Goal: Register for event/course

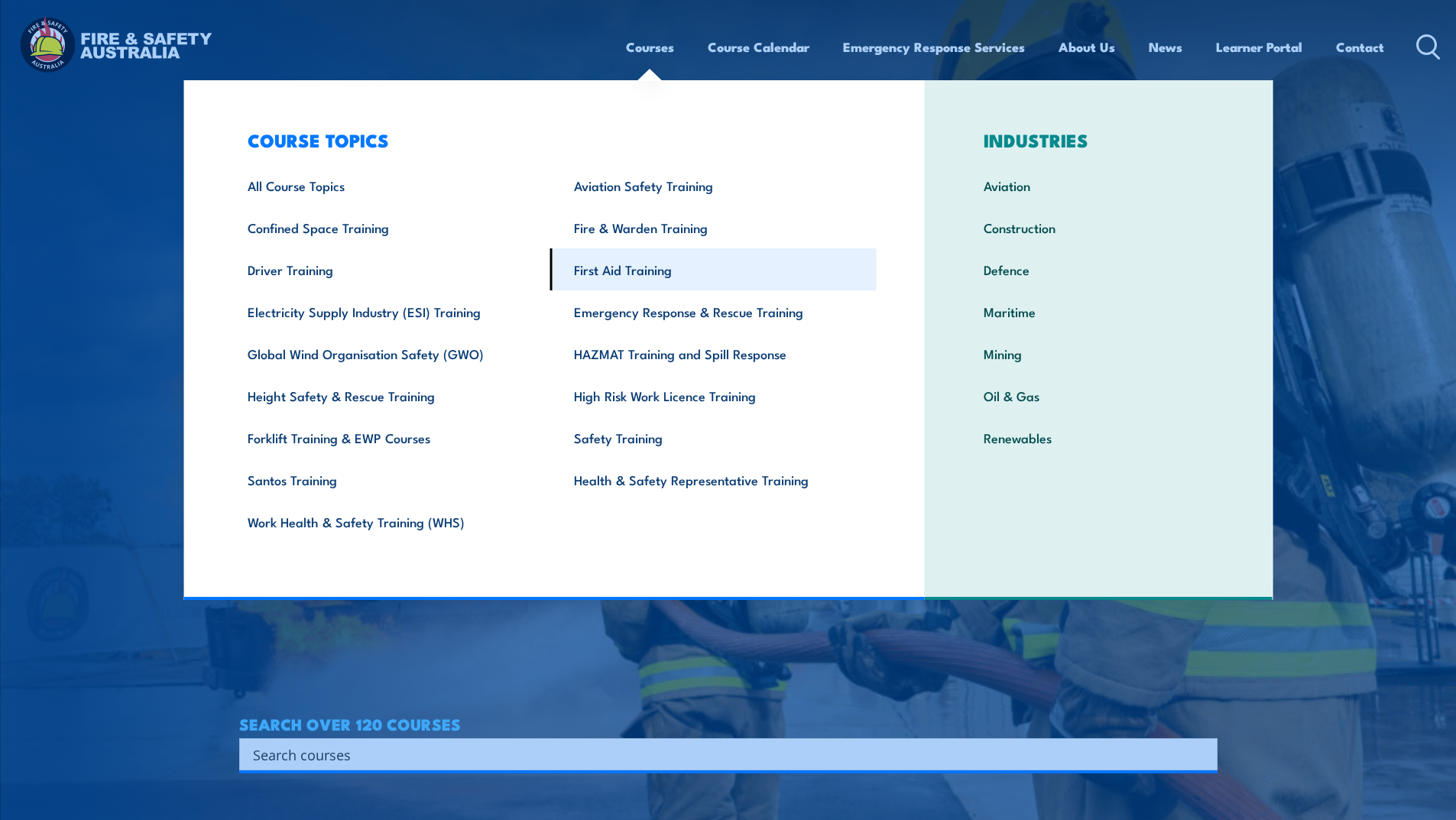
click at [627, 273] on link "First Aid Training" at bounding box center [714, 270] width 326 height 42
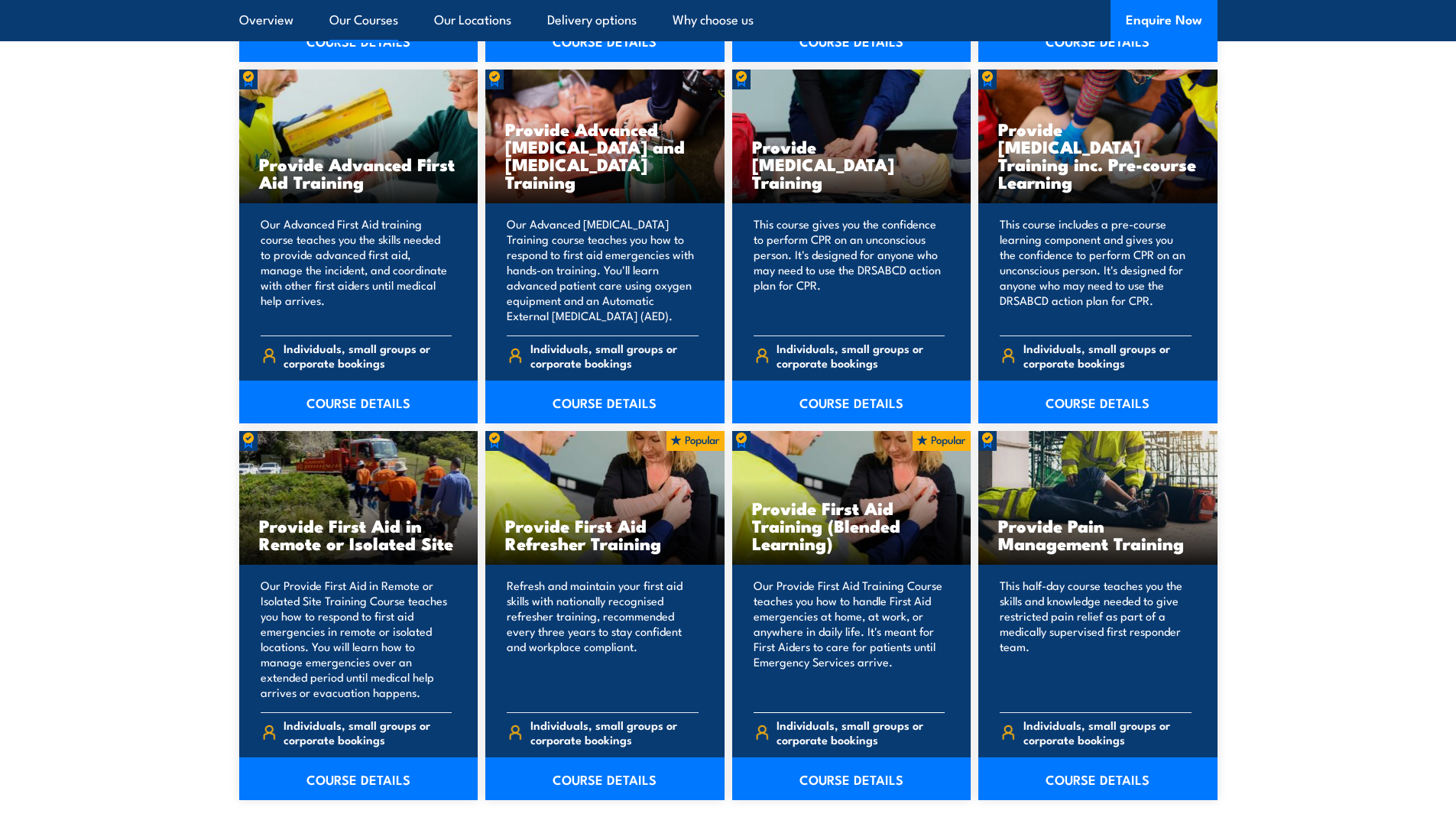
scroll to position [1987, 0]
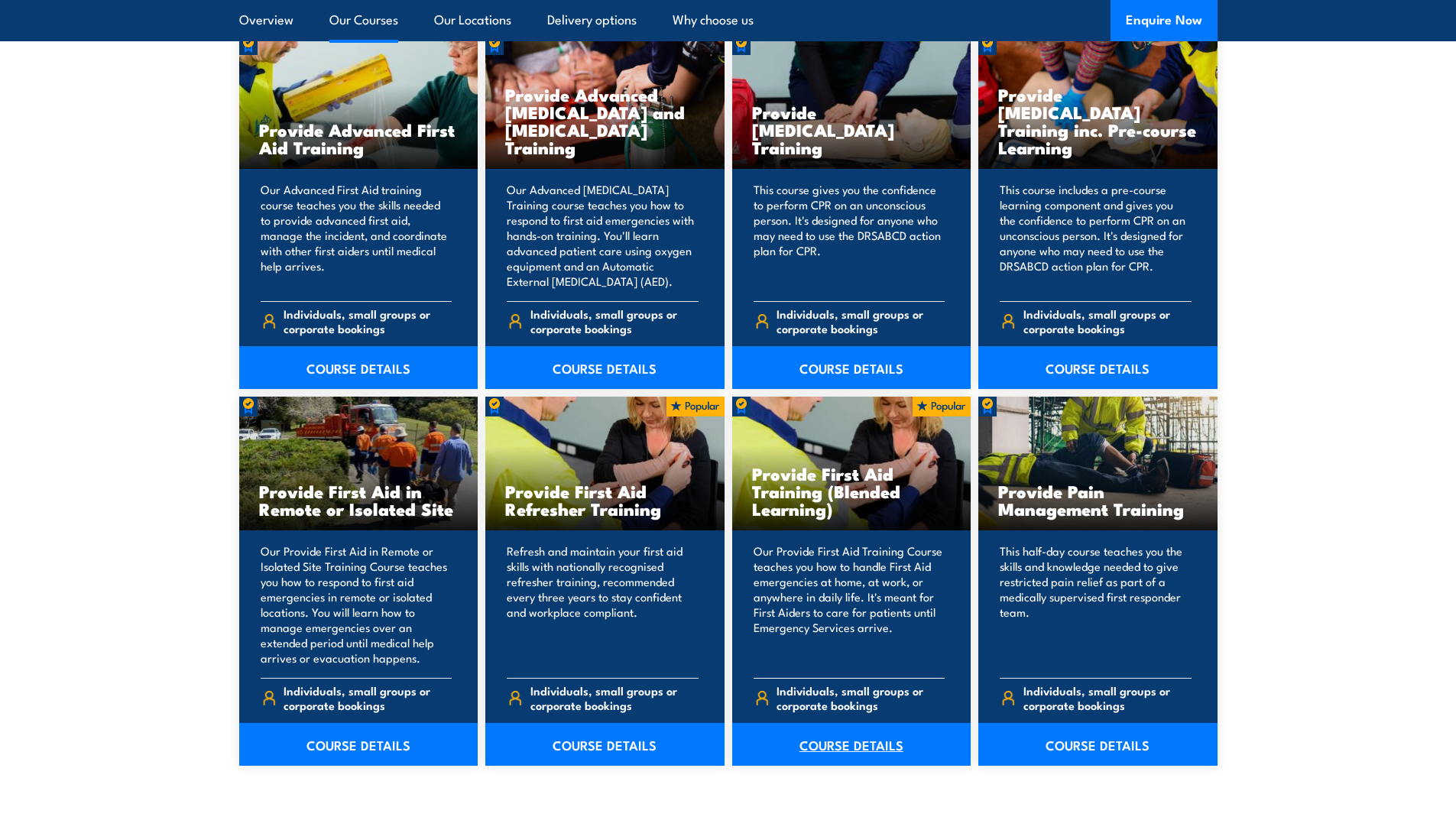
click at [839, 742] on link "COURSE DETAILS" at bounding box center [851, 744] width 239 height 43
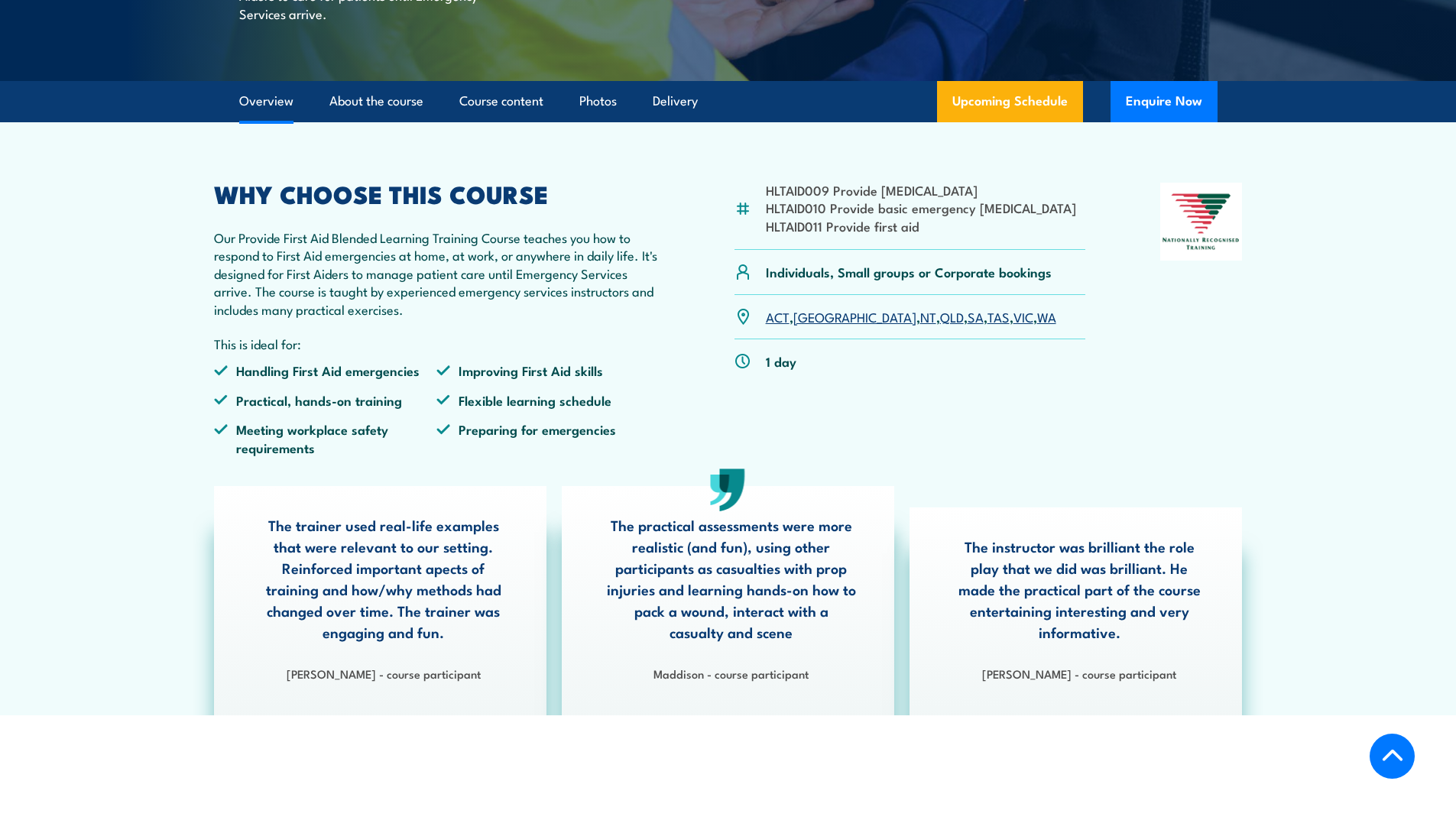
scroll to position [382, 0]
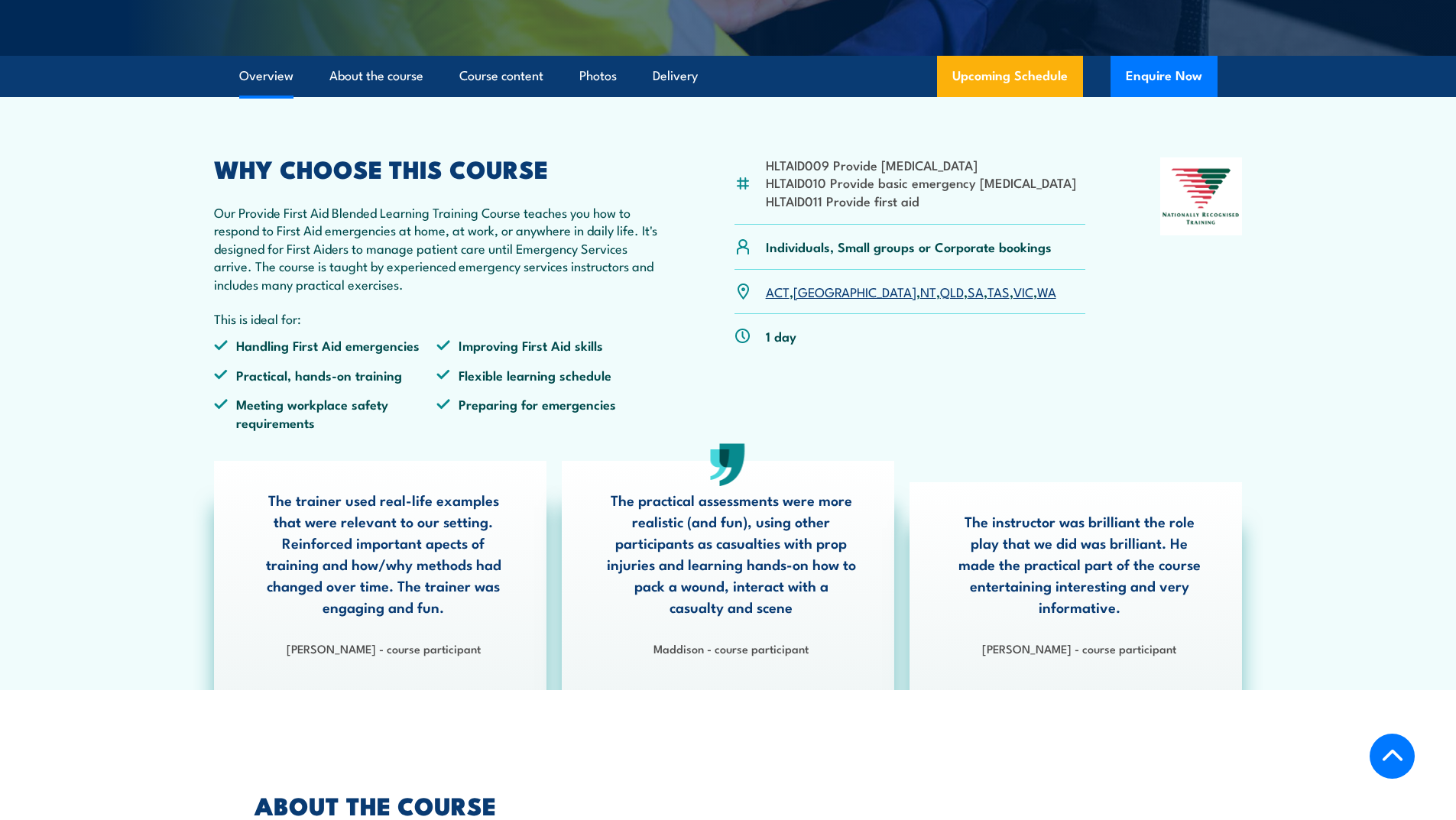
click at [921, 300] on link "NT" at bounding box center [928, 292] width 16 height 19
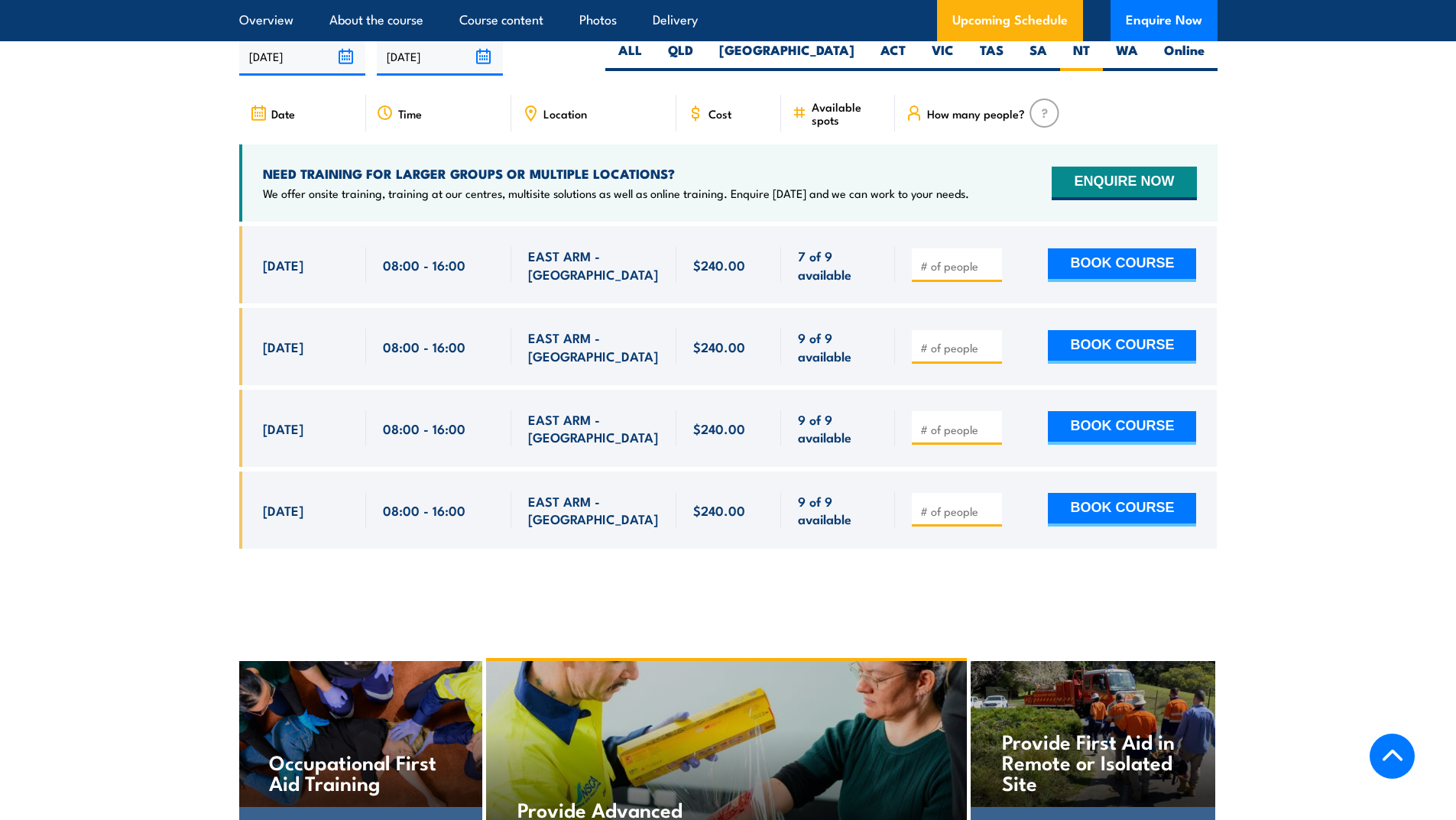
scroll to position [3029, 0]
